Goal: Find specific page/section: Find specific page/section

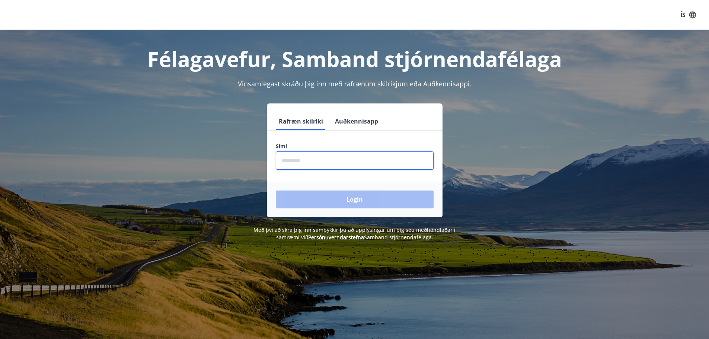
click at [312, 162] on input "phone" at bounding box center [355, 161] width 158 height 18
type input "********"
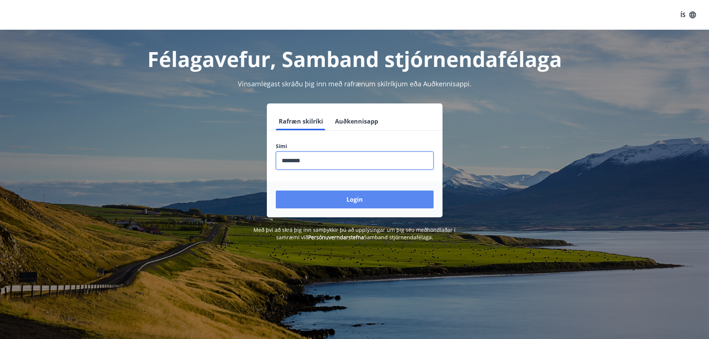
click at [357, 198] on button "Login" at bounding box center [355, 200] width 158 height 18
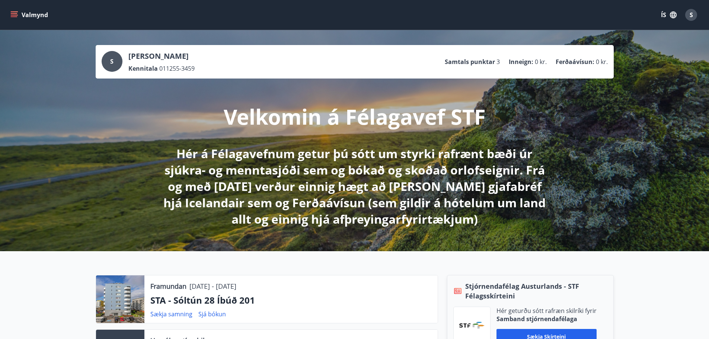
click at [12, 15] on icon "menu" at bounding box center [15, 15] width 8 height 1
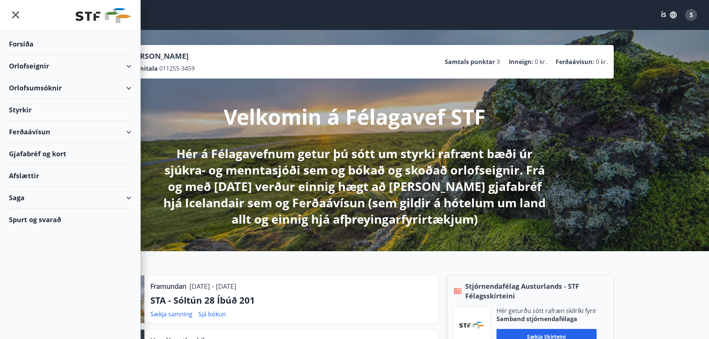
click at [128, 66] on div "Orlofseignir" at bounding box center [70, 66] width 122 height 22
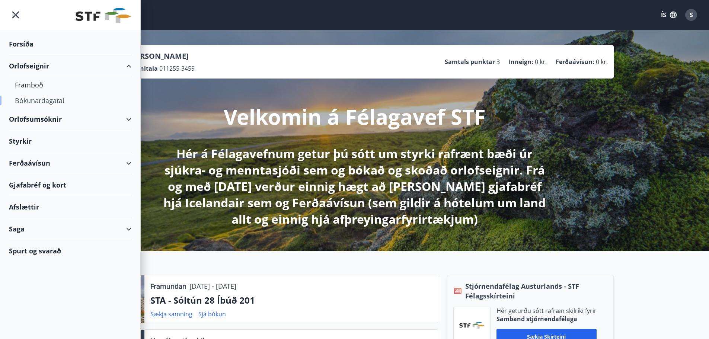
click at [36, 101] on div "Bókunardagatal" at bounding box center [70, 101] width 111 height 16
